Goal: Information Seeking & Learning: Learn about a topic

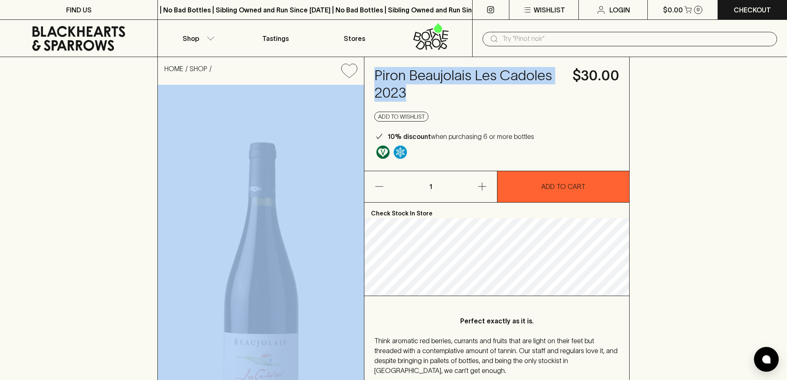
drag, startPoint x: 411, startPoint y: 87, endPoint x: 364, endPoint y: 74, distance: 48.9
click at [364, 74] on div "HOME SHOP Piron Beaujolais Les Cadoles 2023 $30.00 Add to wishlist 10% discount…" at bounding box center [393, 264] width 472 height 414
click at [410, 85] on h4 "Piron Beaujolais Les Cadoles 2023" at bounding box center [468, 84] width 188 height 35
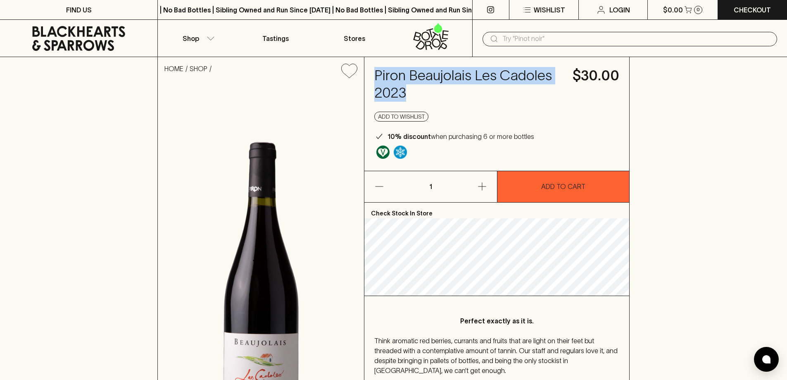
drag, startPoint x: 413, startPoint y: 85, endPoint x: 377, endPoint y: 77, distance: 36.9
click at [377, 77] on h4 "Piron Beaujolais Les Cadoles 2023" at bounding box center [468, 84] width 188 height 35
copy h4 "Piron Beaujolais Les Cadoles 2023"
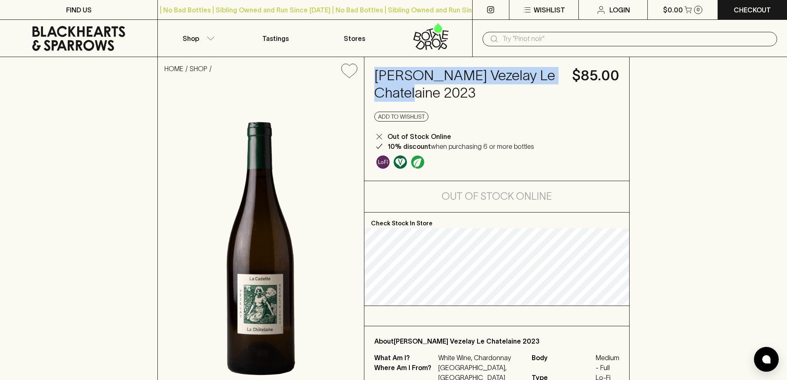
drag, startPoint x: 374, startPoint y: 74, endPoint x: 437, endPoint y: 93, distance: 65.5
click at [437, 93] on div "La Cadette Vezelay Le Chatelaine 2023 $85.00 Add to wishlist Out of Stock Onlin…" at bounding box center [496, 119] width 265 height 124
click at [440, 93] on h4 "La Cadette Vezelay Le Chatelaine 2023" at bounding box center [468, 84] width 188 height 35
copy h4 "La Cadette Vezelay Le Chatelaine"
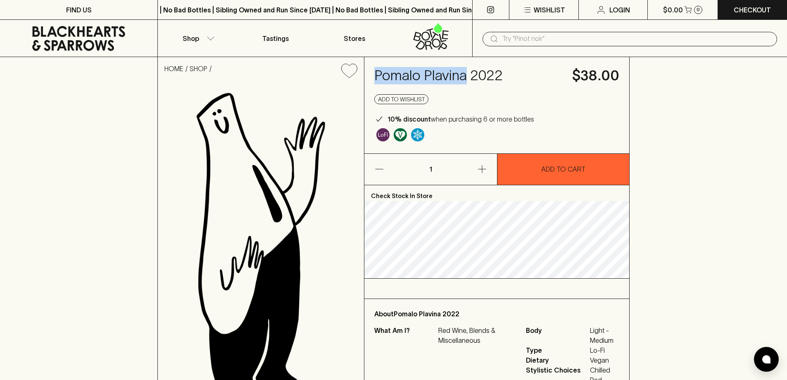
drag, startPoint x: 375, startPoint y: 78, endPoint x: 464, endPoint y: 76, distance: 89.3
click at [464, 76] on h4 "Pomalo Plavina 2022" at bounding box center [468, 75] width 188 height 17
copy h4 "Pomalo Plavina"
